Goal: Task Accomplishment & Management: Manage account settings

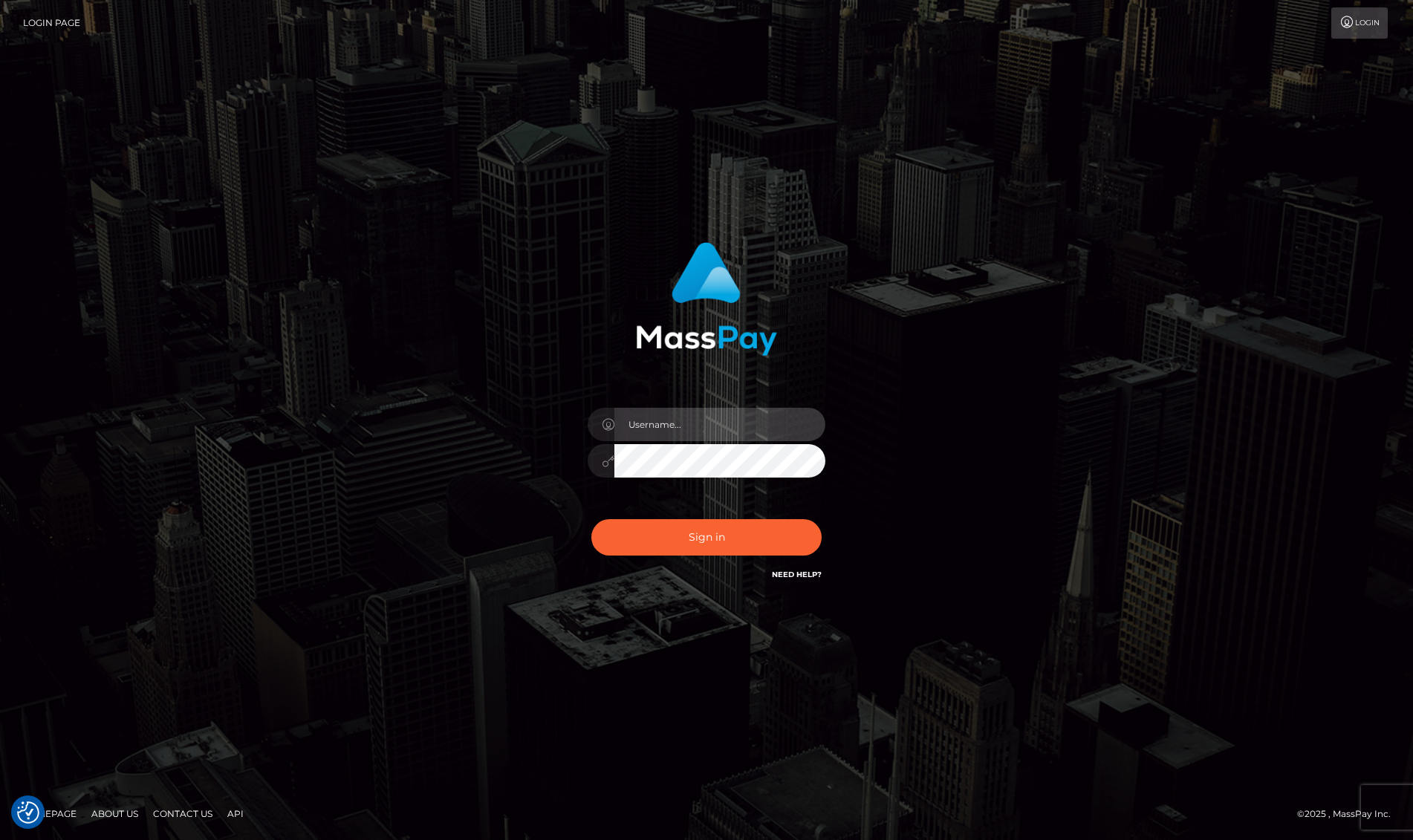
click at [694, 426] on input "text" at bounding box center [719, 424] width 211 height 33
type input "[EMAIL_ADDRESS][DOMAIN_NAME]"
click at [722, 547] on button "Sign in" at bounding box center [706, 537] width 230 height 37
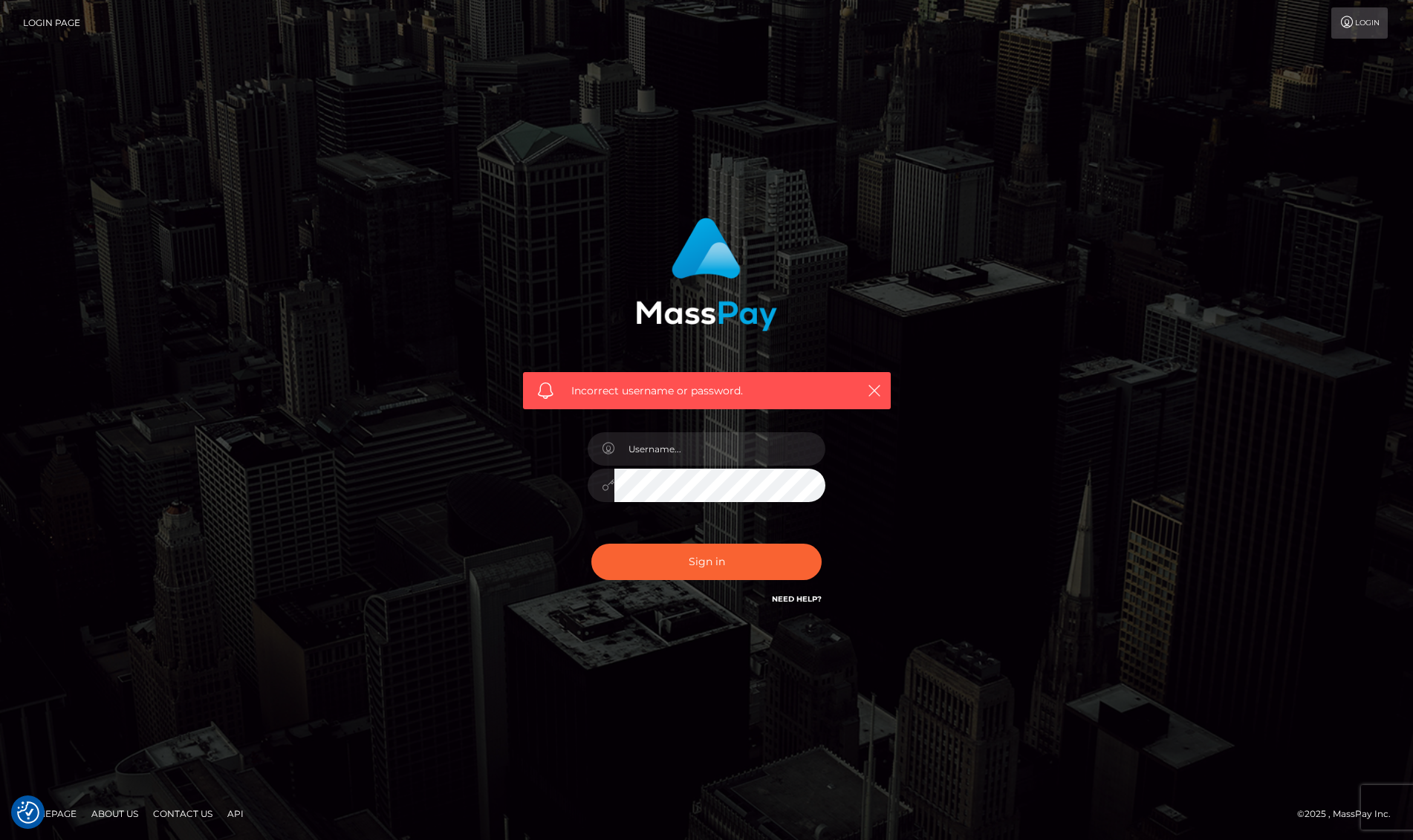
checkbox input "true"
click at [720, 454] on input "text" at bounding box center [719, 449] width 211 height 33
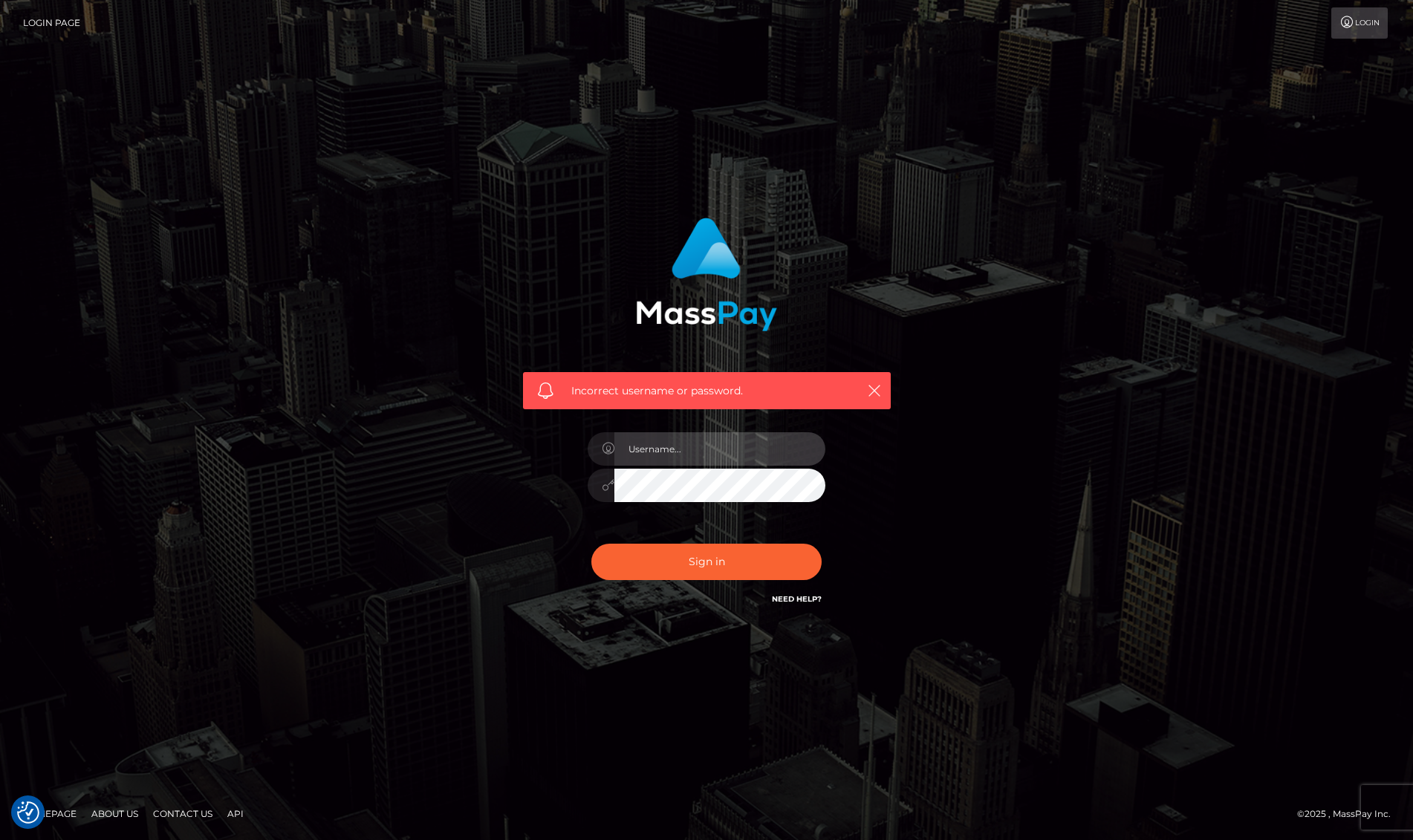
type input "nevaehallston@gmail.com"
click at [636, 557] on button "Sign in" at bounding box center [706, 562] width 230 height 37
click at [737, 454] on input "text" at bounding box center [719, 449] width 211 height 33
type input "[EMAIL_ADDRESS][DOMAIN_NAME]"
click at [527, 484] on div "Incorrect username or password. nevaehallston@gmail.com" at bounding box center [706, 412] width 390 height 412
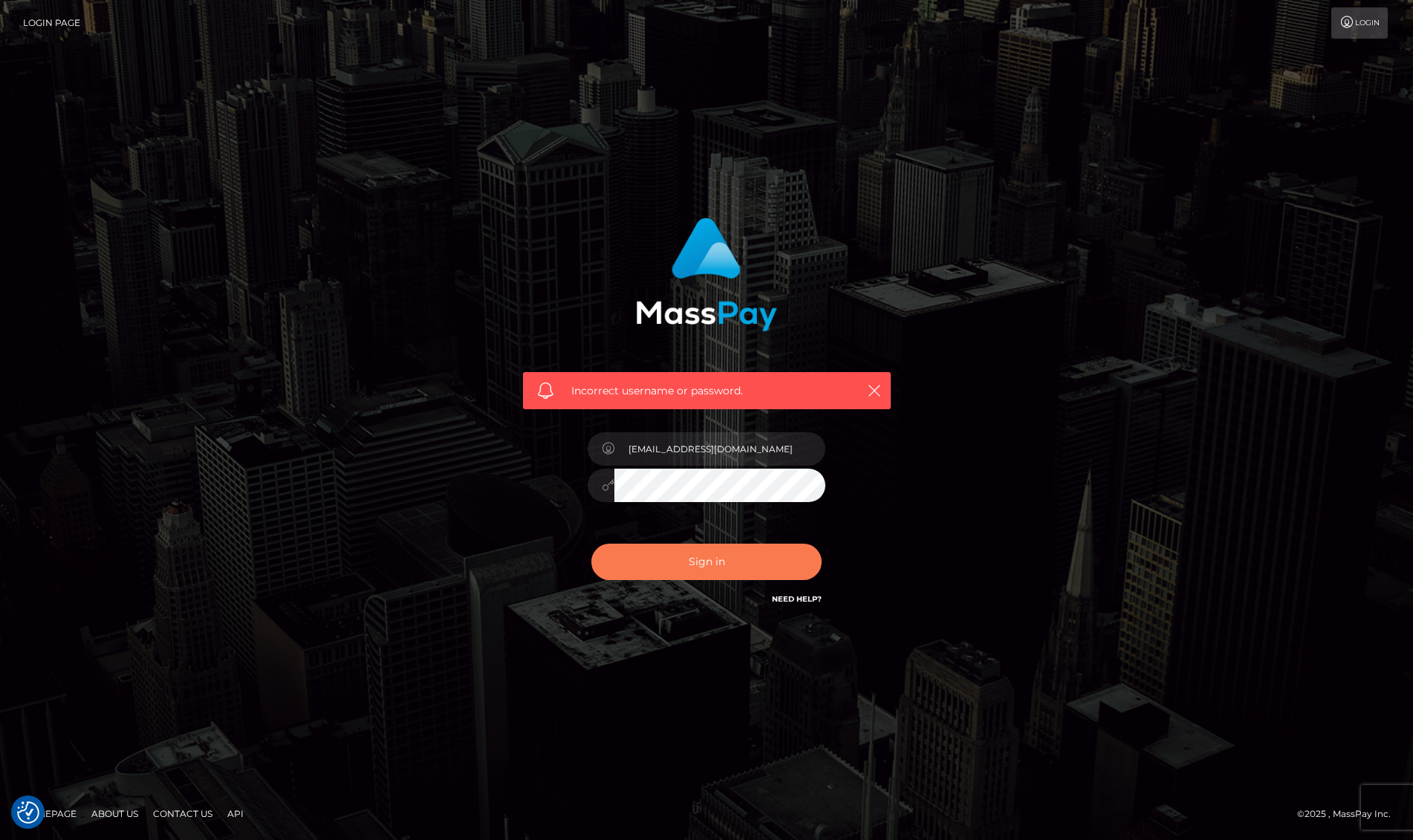
click at [642, 571] on button "Sign in" at bounding box center [706, 562] width 230 height 37
click at [749, 454] on input "text" at bounding box center [719, 449] width 211 height 33
type input "[EMAIL_ADDRESS][DOMAIN_NAME]"
click at [527, 481] on div "Incorrect username or password. nevaehallston@gmail.com" at bounding box center [706, 412] width 390 height 412
click at [592, 544] on button "Sign in" at bounding box center [706, 562] width 230 height 37
